Goal: Information Seeking & Learning: Find specific page/section

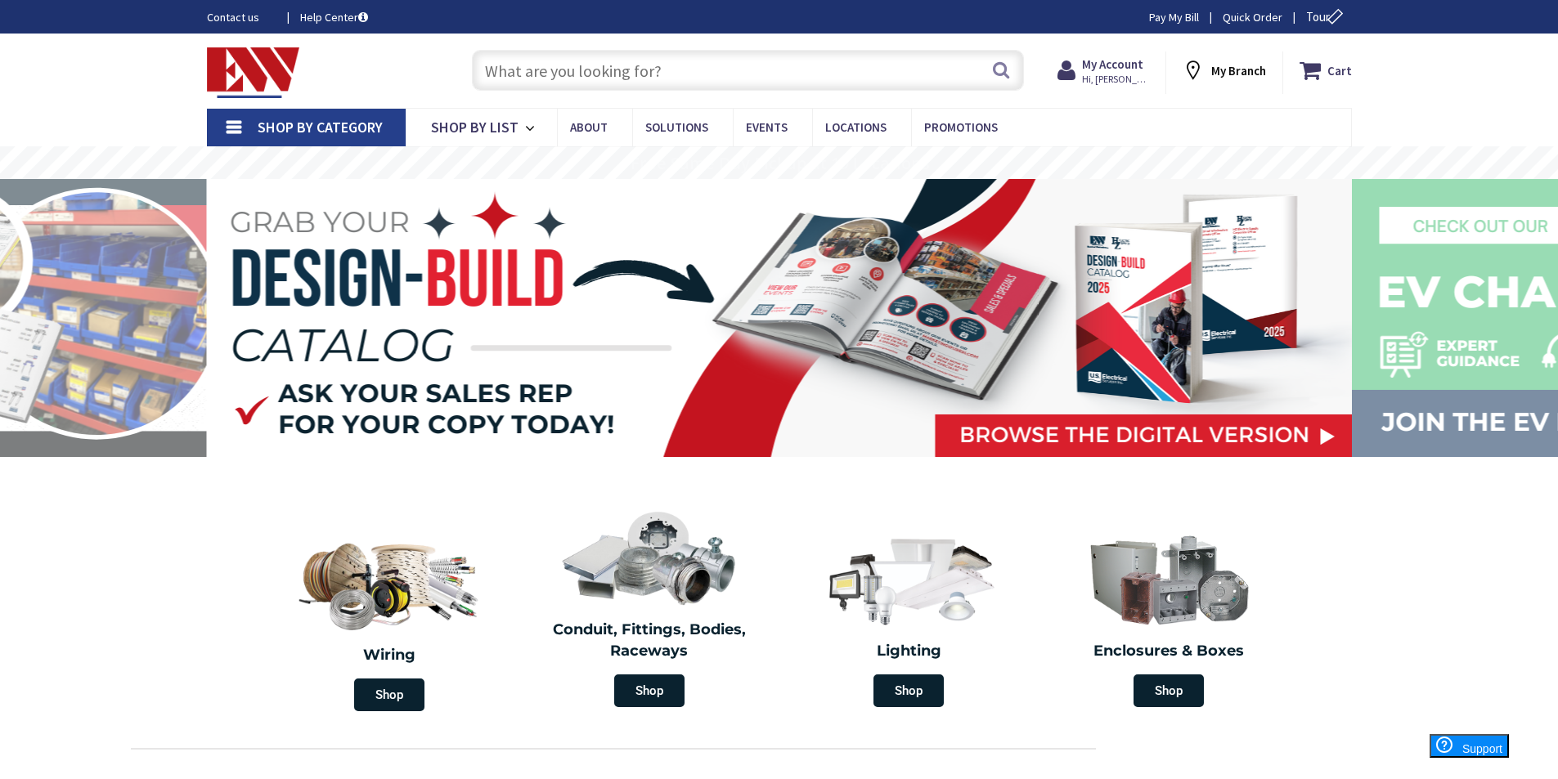
click at [501, 77] on input "text" at bounding box center [748, 70] width 552 height 41
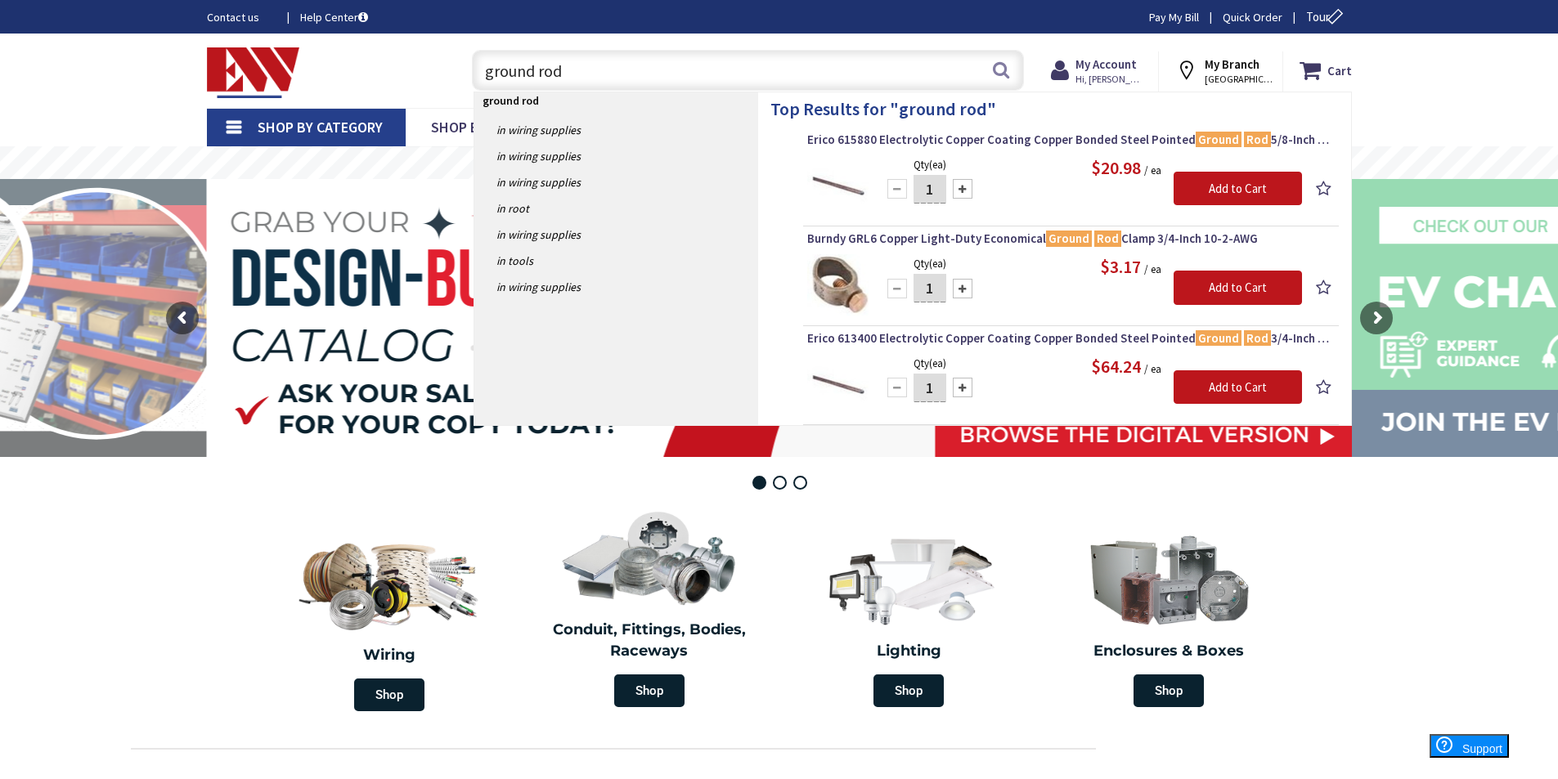
click at [579, 66] on input "ground rod" at bounding box center [748, 70] width 552 height 41
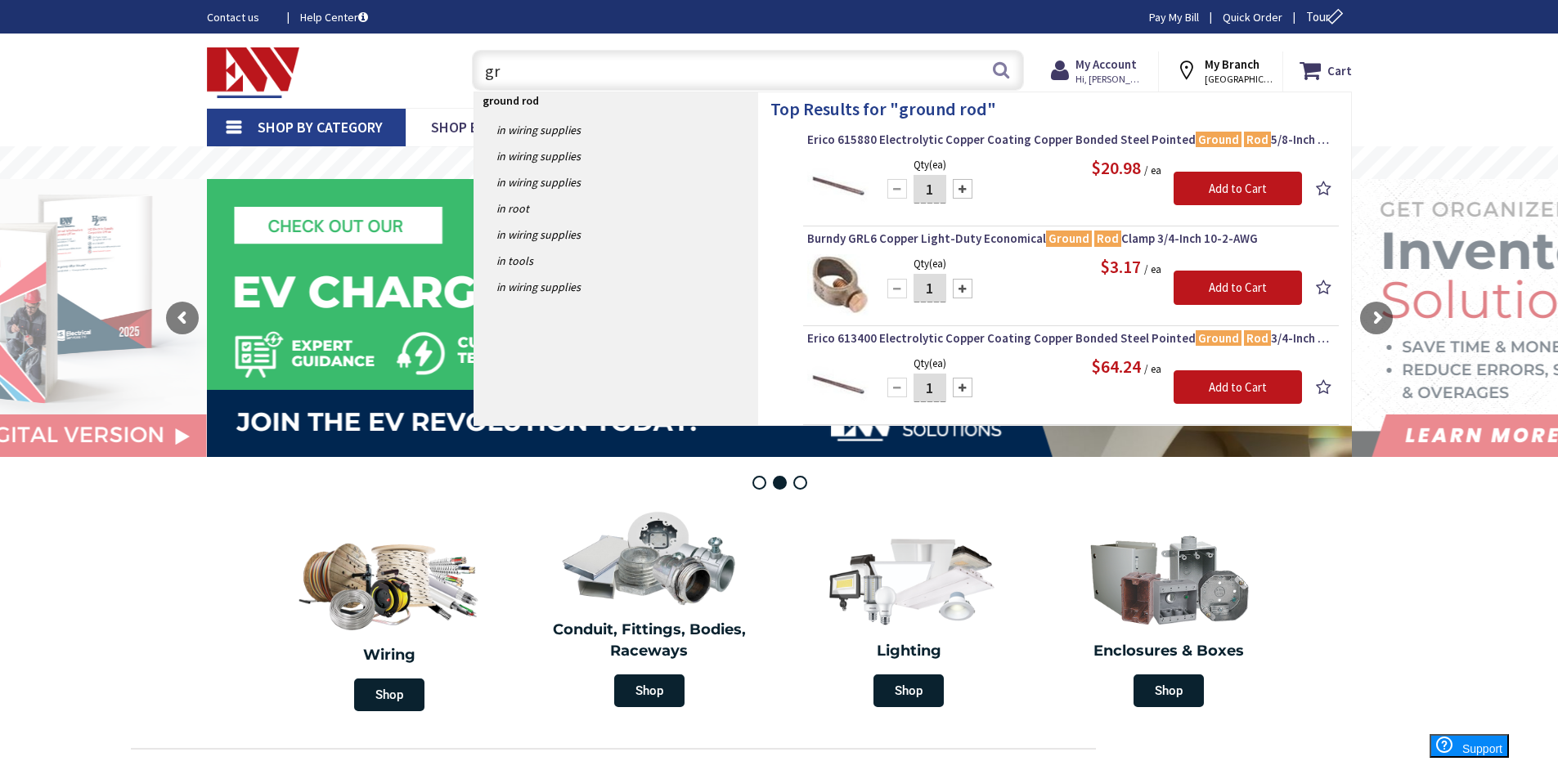
type input "g"
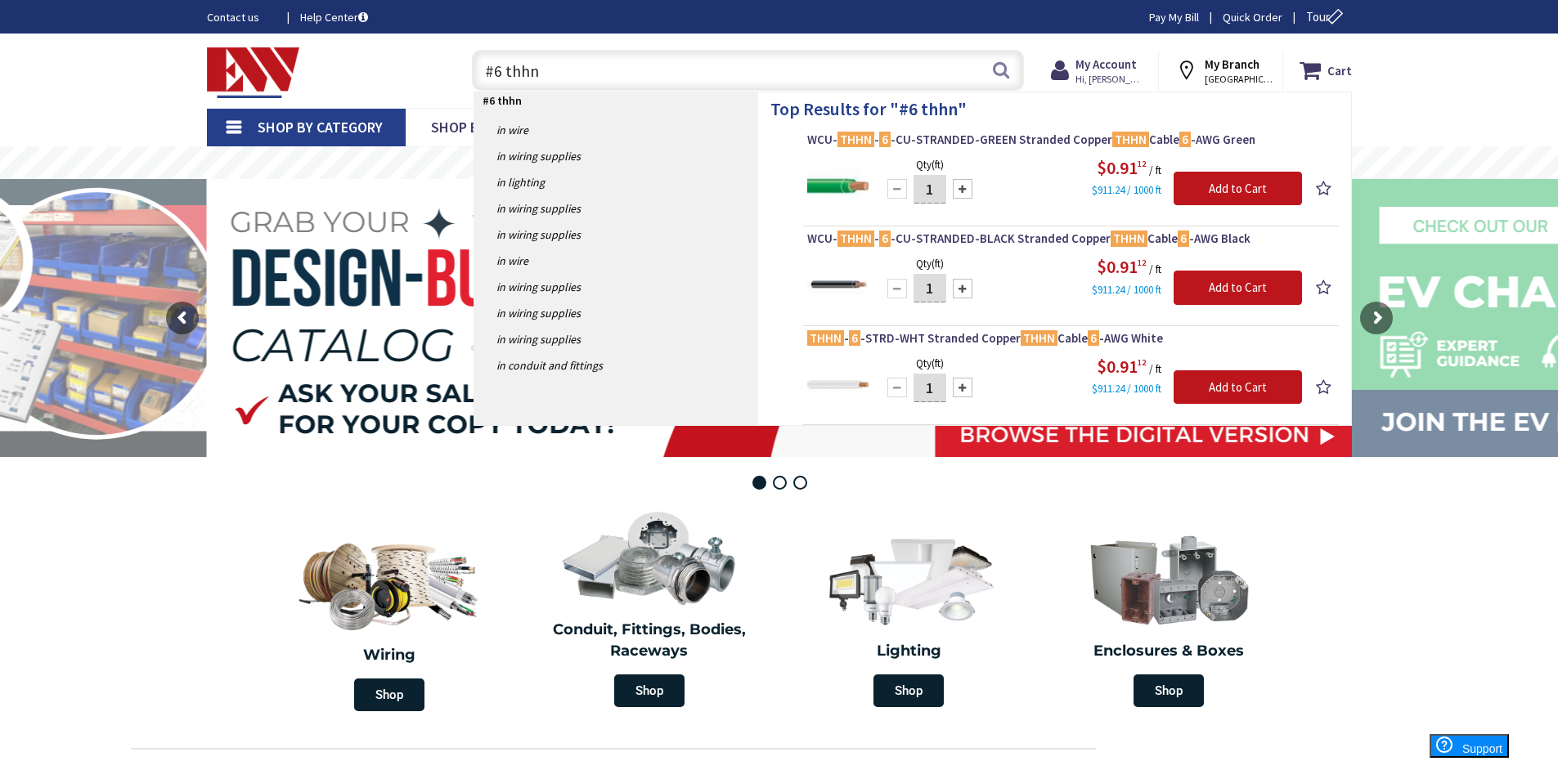
click at [547, 70] on input "#6 thhn" at bounding box center [748, 70] width 552 height 41
click at [500, 70] on input "#6 thhn" at bounding box center [748, 70] width 552 height 41
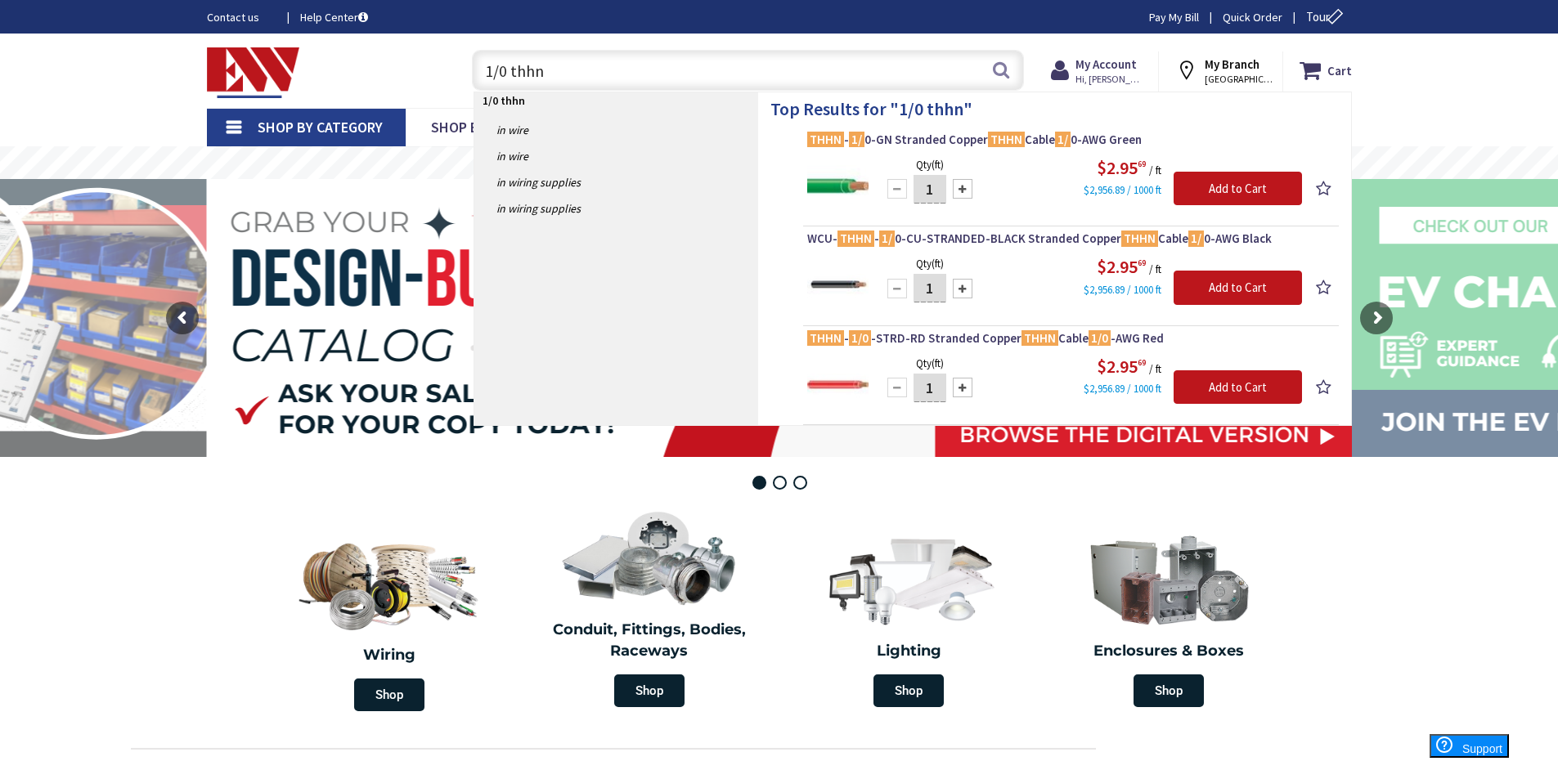
click at [551, 71] on input "1/0 thhn" at bounding box center [748, 70] width 552 height 41
type input "1"
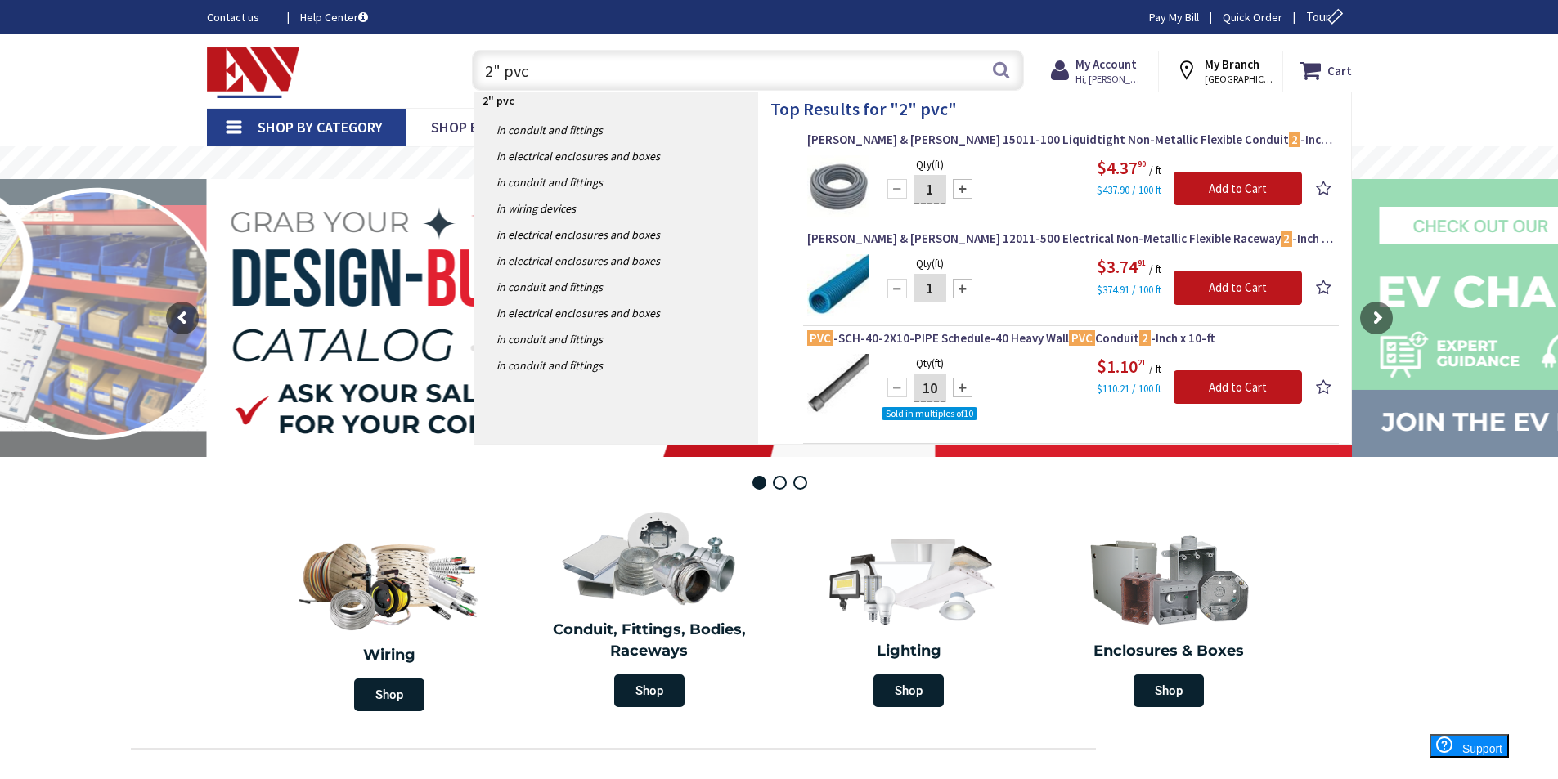
click at [532, 61] on input "2" pvc" at bounding box center [748, 70] width 552 height 41
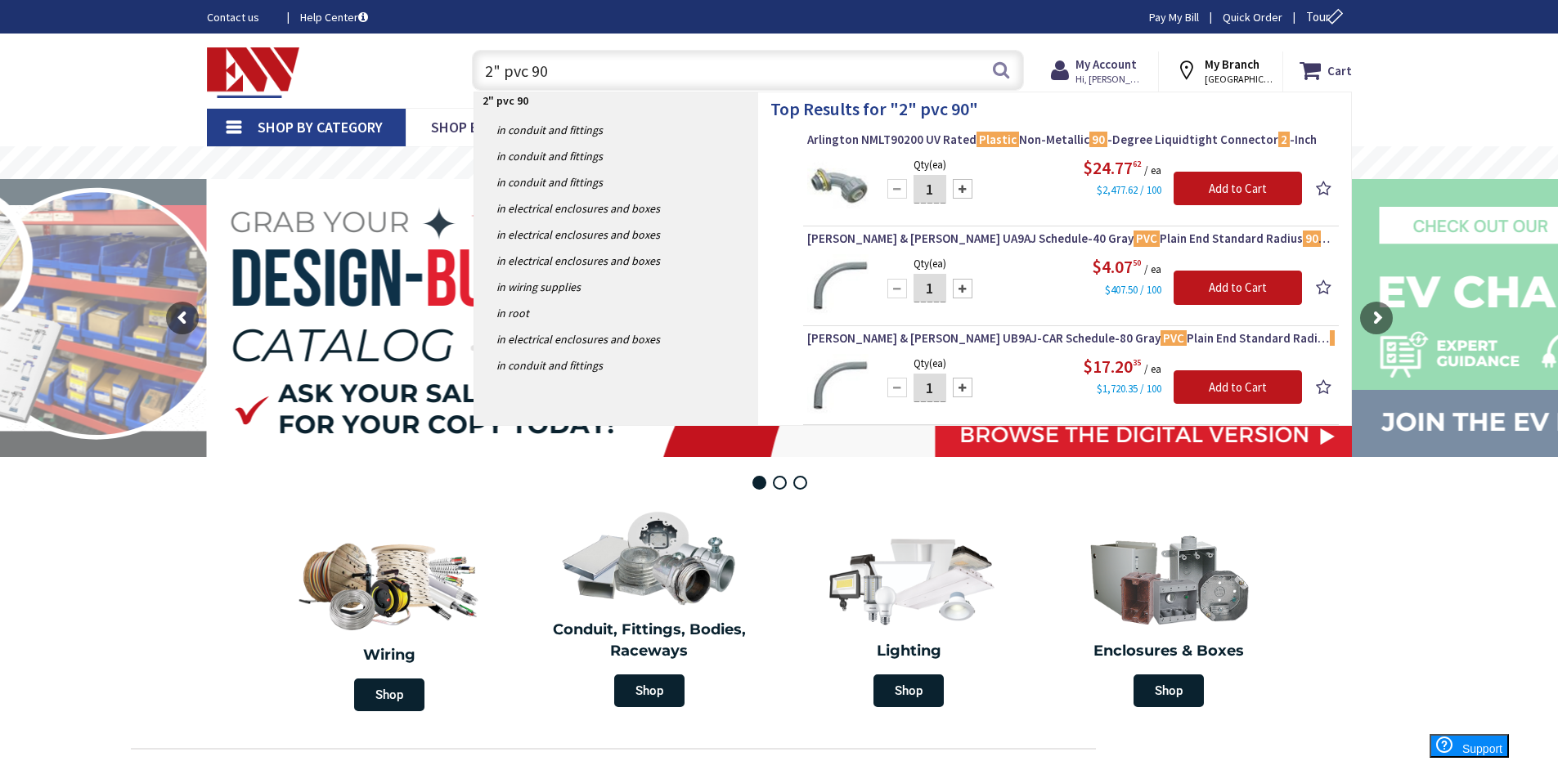
click at [562, 70] on input "2" pvc 90" at bounding box center [748, 70] width 552 height 41
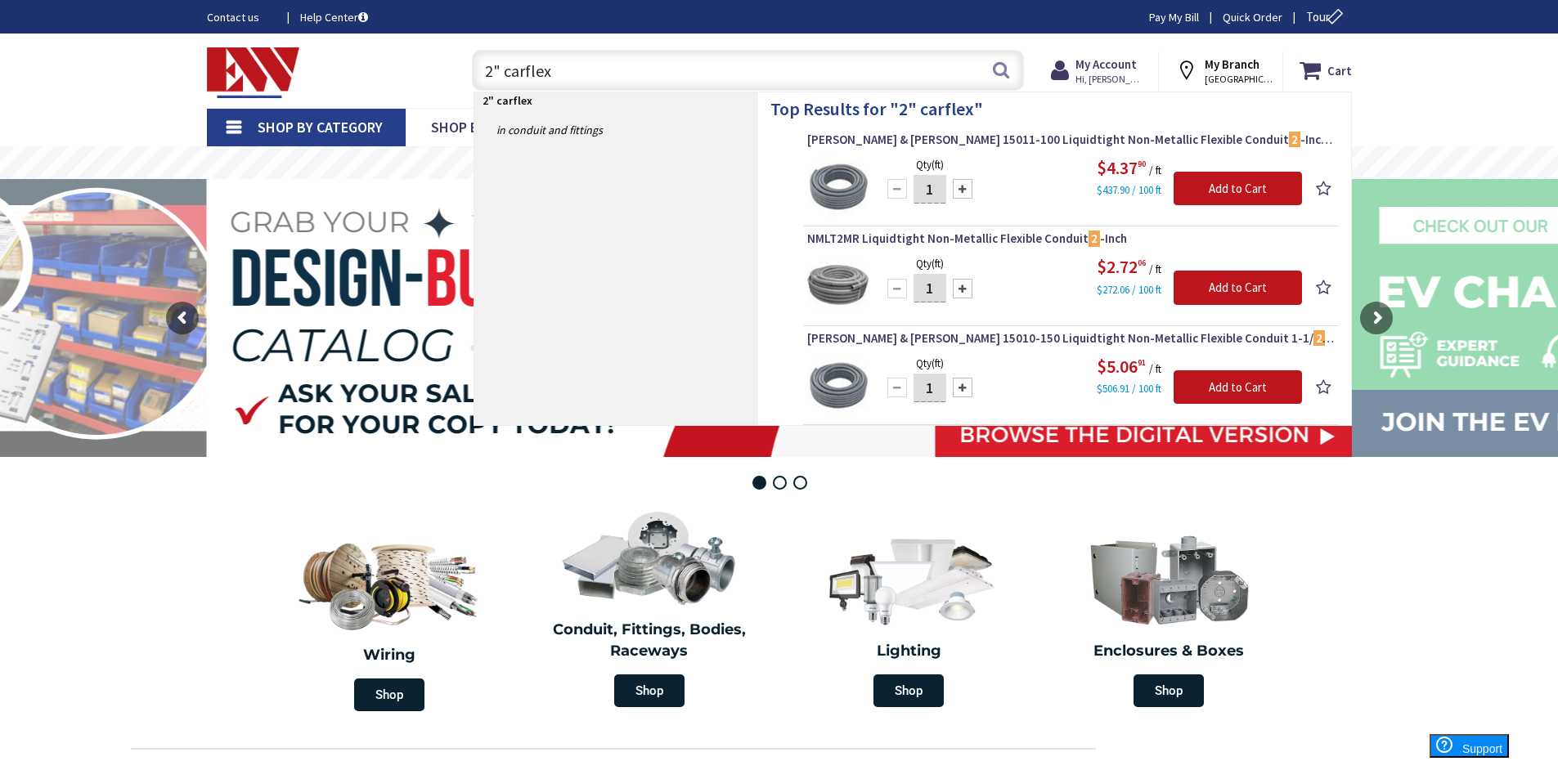
click at [556, 71] on input "2" carflex" at bounding box center [748, 70] width 552 height 41
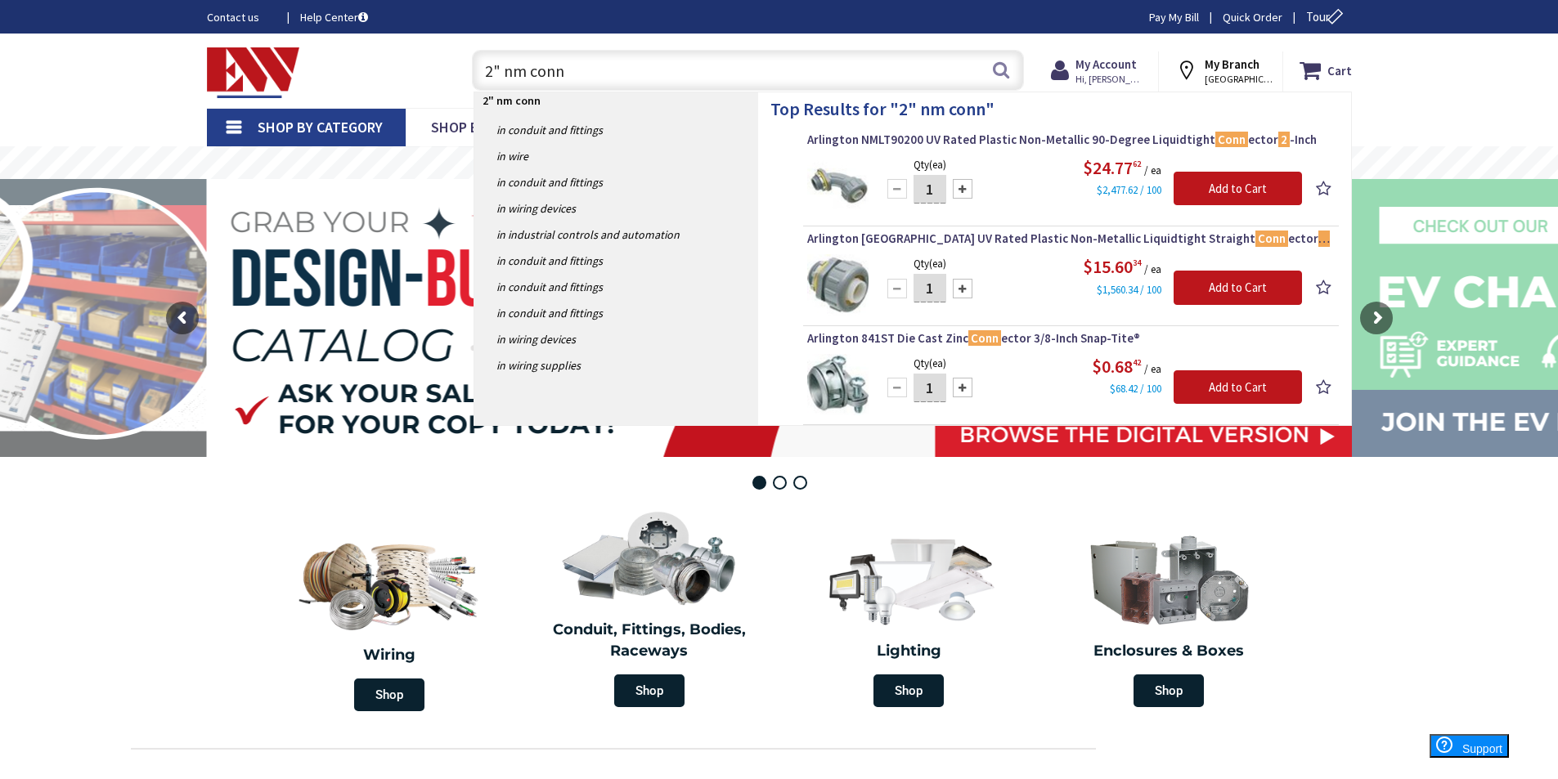
click at [587, 71] on input "2" nm conn" at bounding box center [748, 70] width 552 height 41
type input "2"
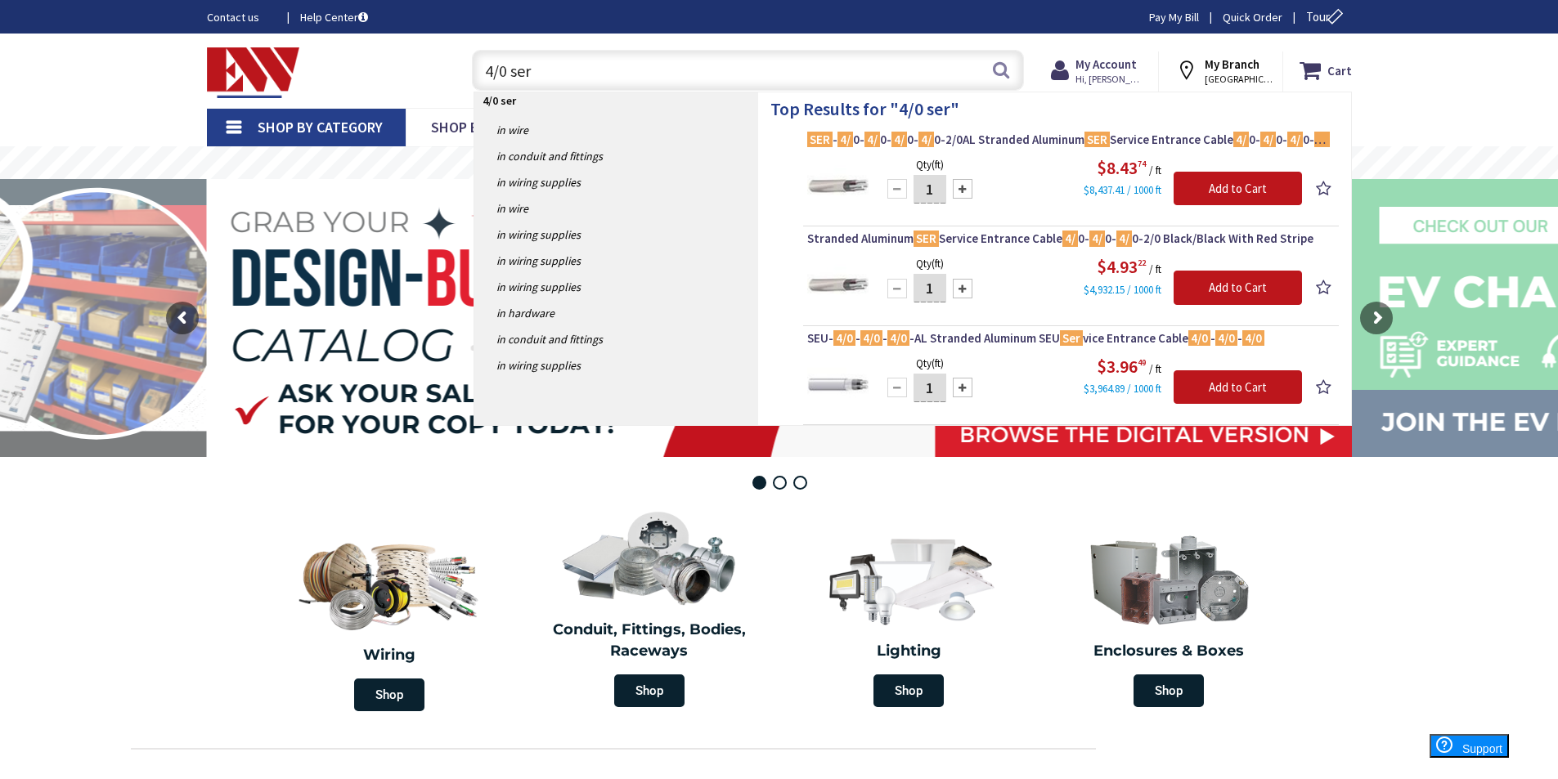
click at [530, 71] on input "4/0 ser" at bounding box center [748, 70] width 552 height 41
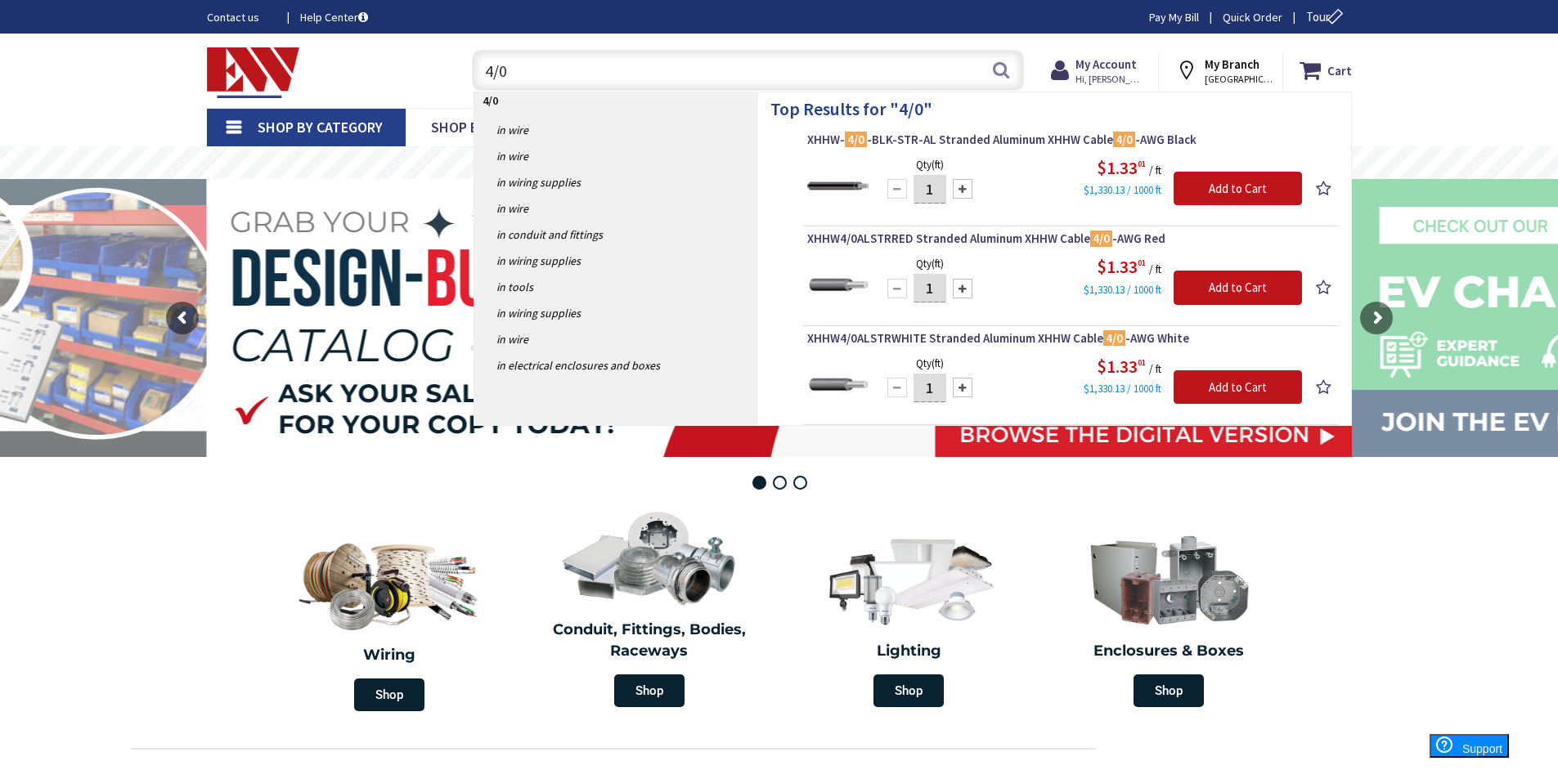
click at [521, 69] on input "4/0" at bounding box center [748, 70] width 552 height 41
type input "4"
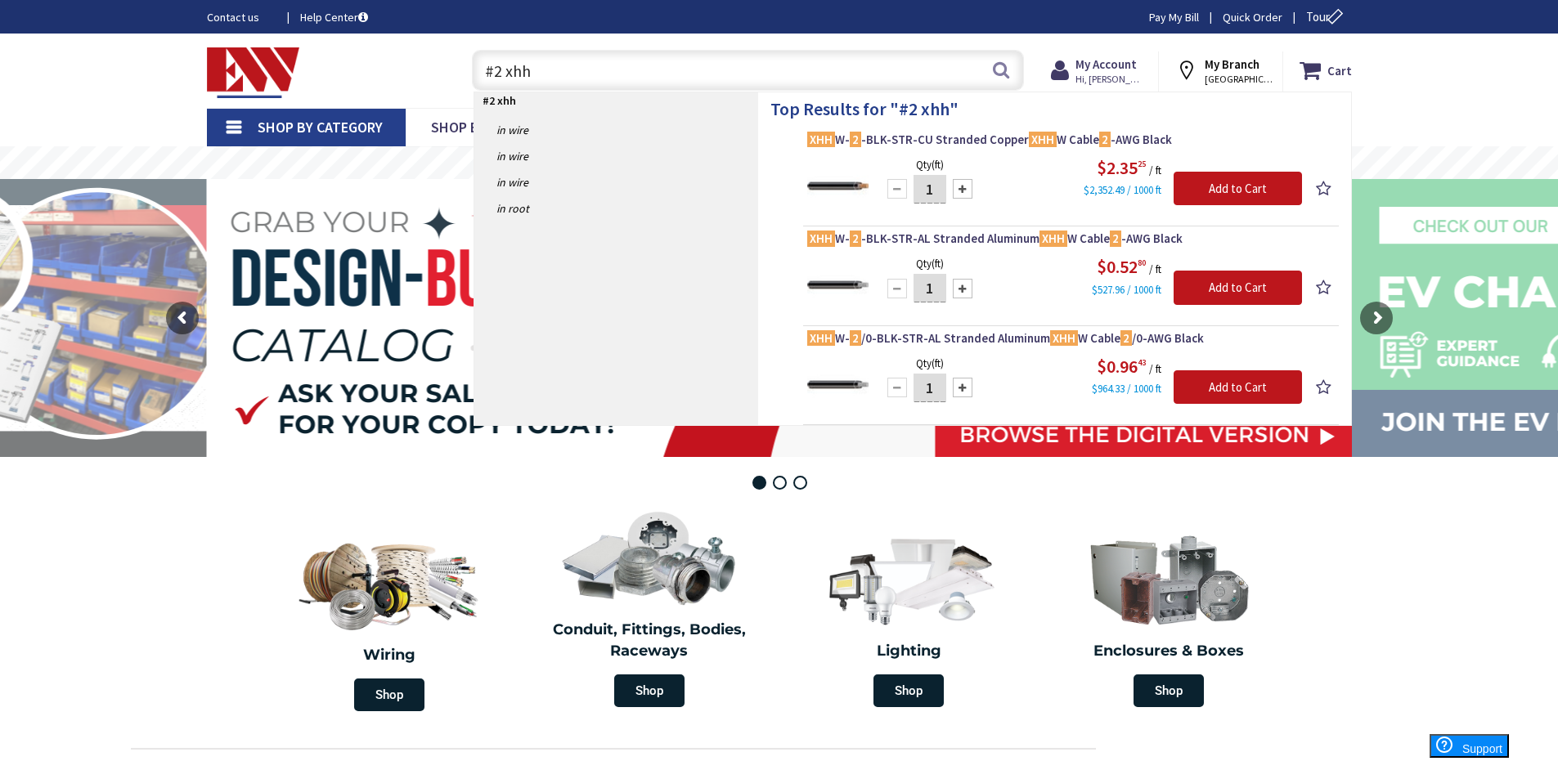
type input "#2 xhh"
